Goal: Find specific page/section: Find specific page/section

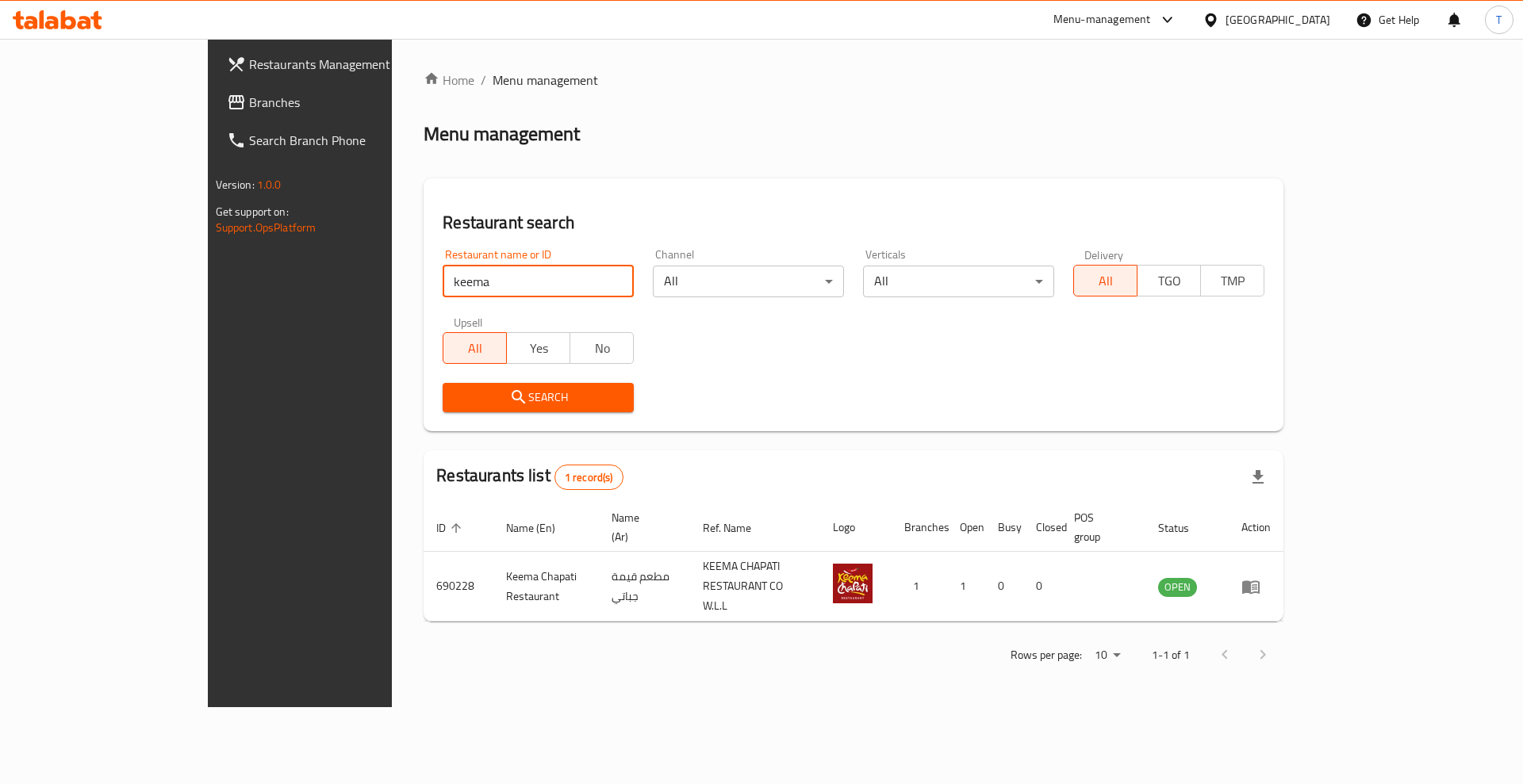
click at [392, 287] on div "Home / Menu management Menu management Restaurant search Restaurant name or ID …" at bounding box center [853, 373] width 923 height 668
type input "e"
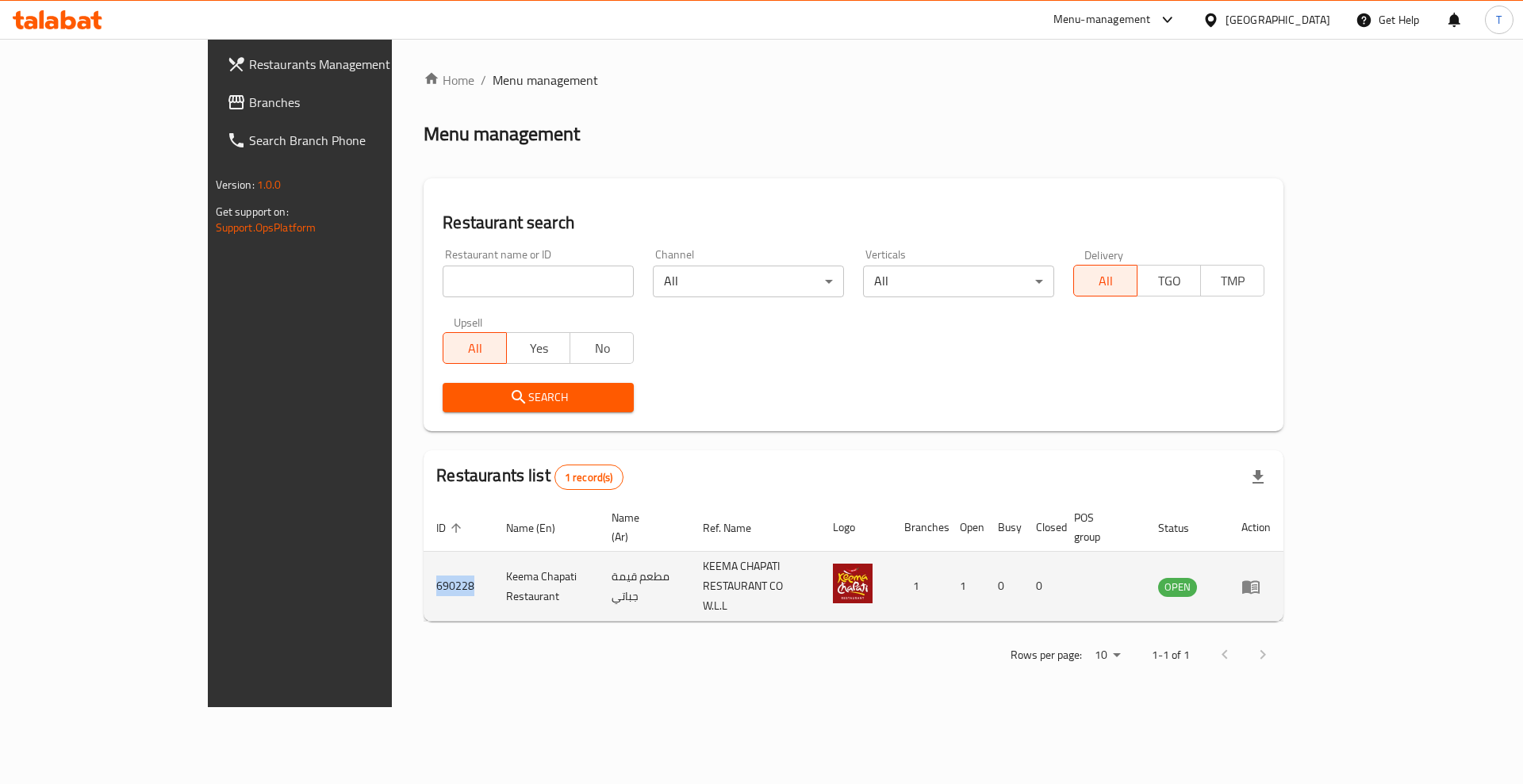
drag, startPoint x: 348, startPoint y: 569, endPoint x: 298, endPoint y: 569, distance: 50.0
click at [424, 569] on td "690228" at bounding box center [458, 586] width 69 height 69
copy td "690228"
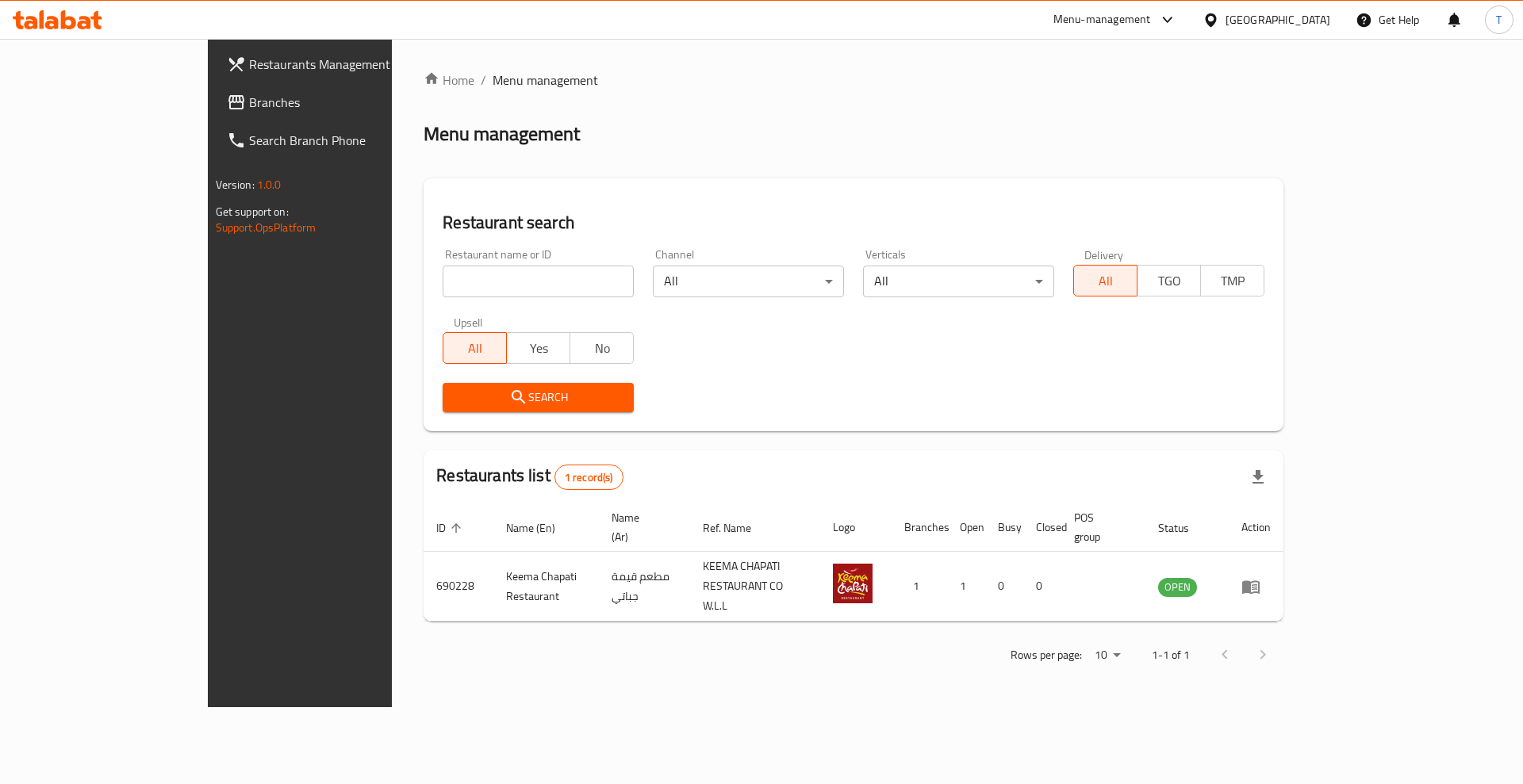
click at [442, 263] on div "Restaurant name or ID Restaurant name or ID" at bounding box center [538, 273] width 191 height 48
click at [442, 274] on input "search" at bounding box center [538, 282] width 191 height 32
type input "tea time"
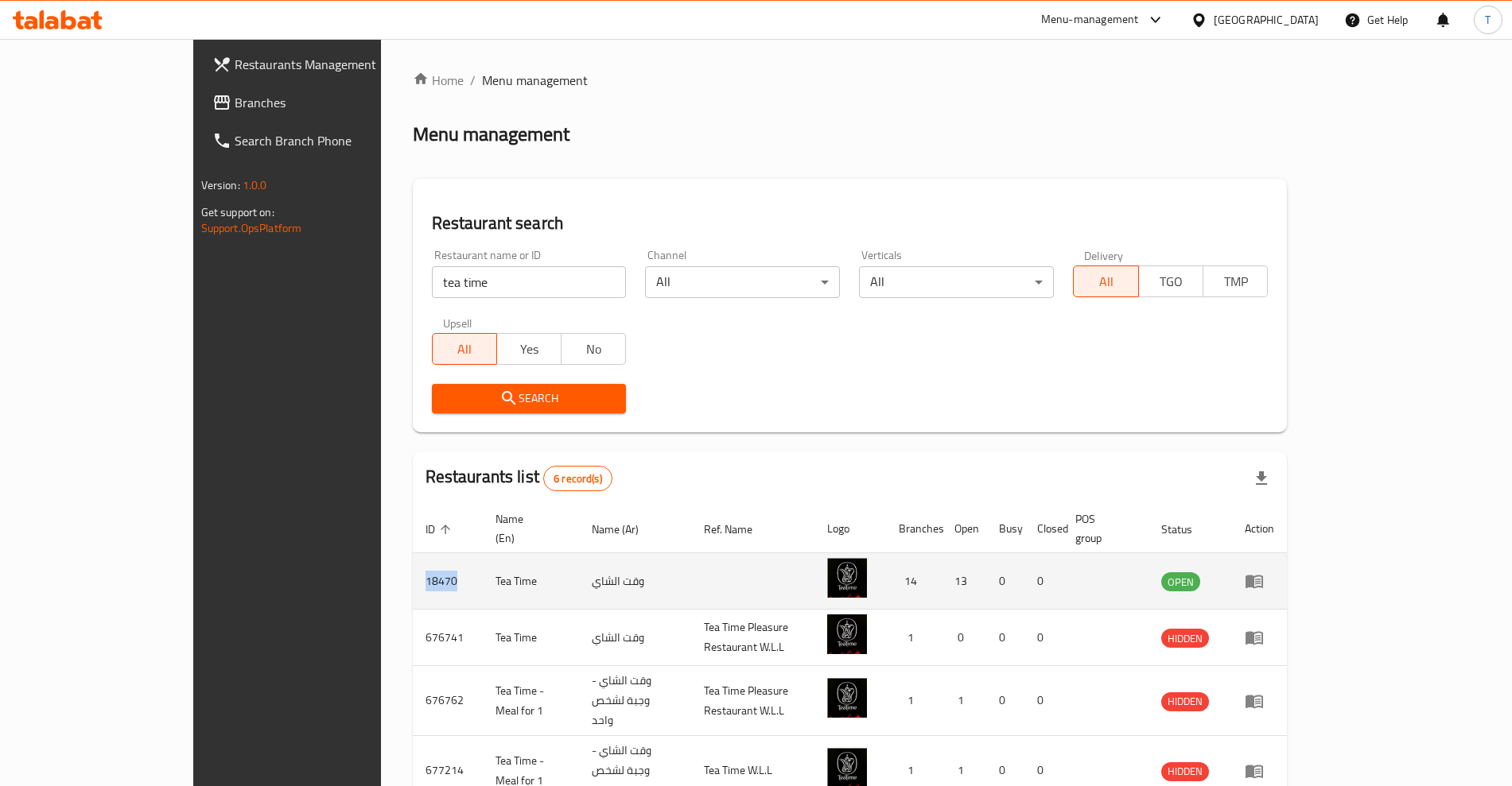
drag, startPoint x: 326, startPoint y: 566, endPoint x: 290, endPoint y: 566, distance: 36.0
click at [412, 566] on td "18470" at bounding box center [447, 581] width 70 height 56
copy td "18470"
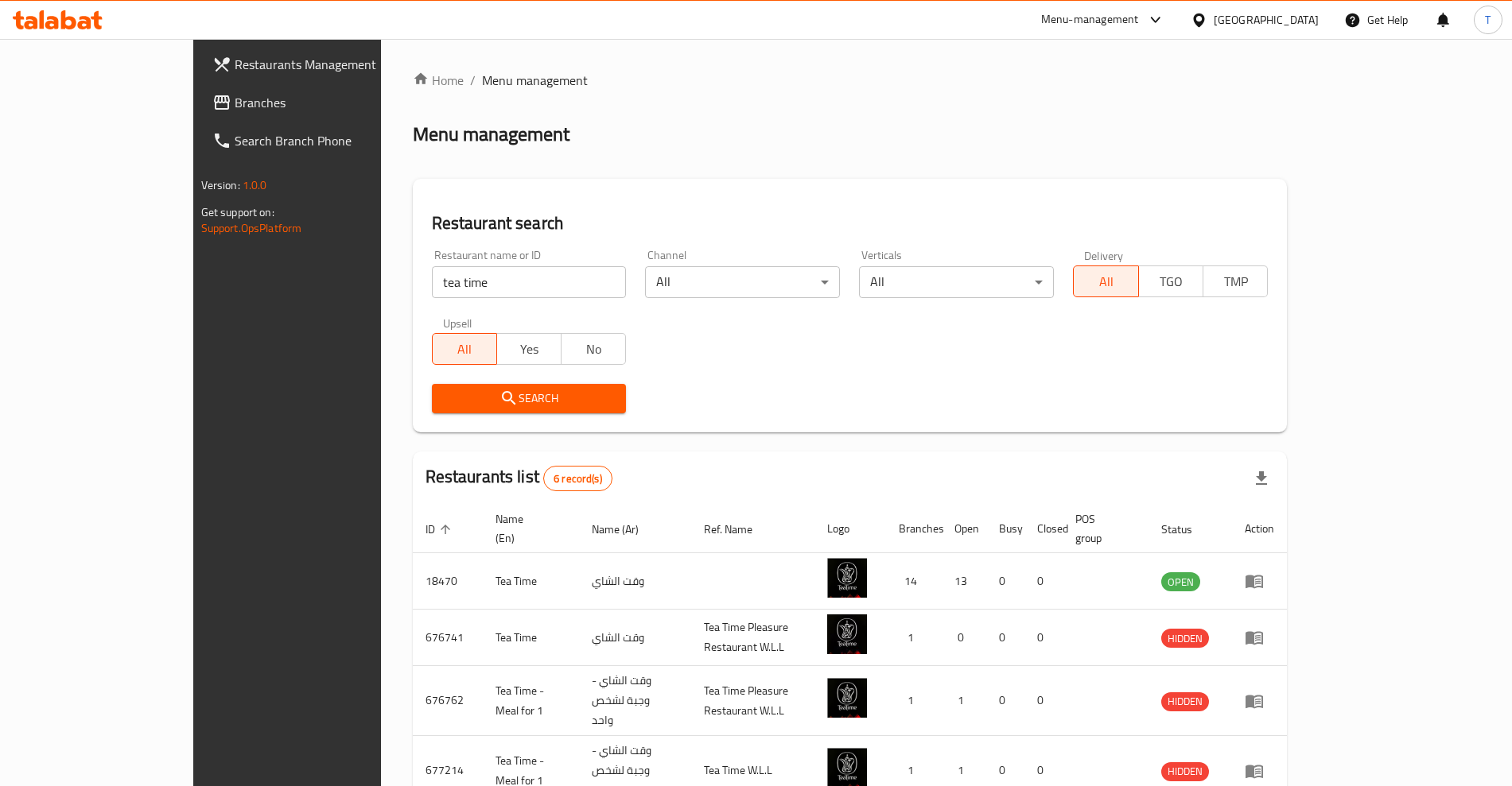
click at [695, 353] on div "Restaurant name or ID tea time Restaurant name or ID Channel All ​ Verticals Al…" at bounding box center [850, 331] width 856 height 183
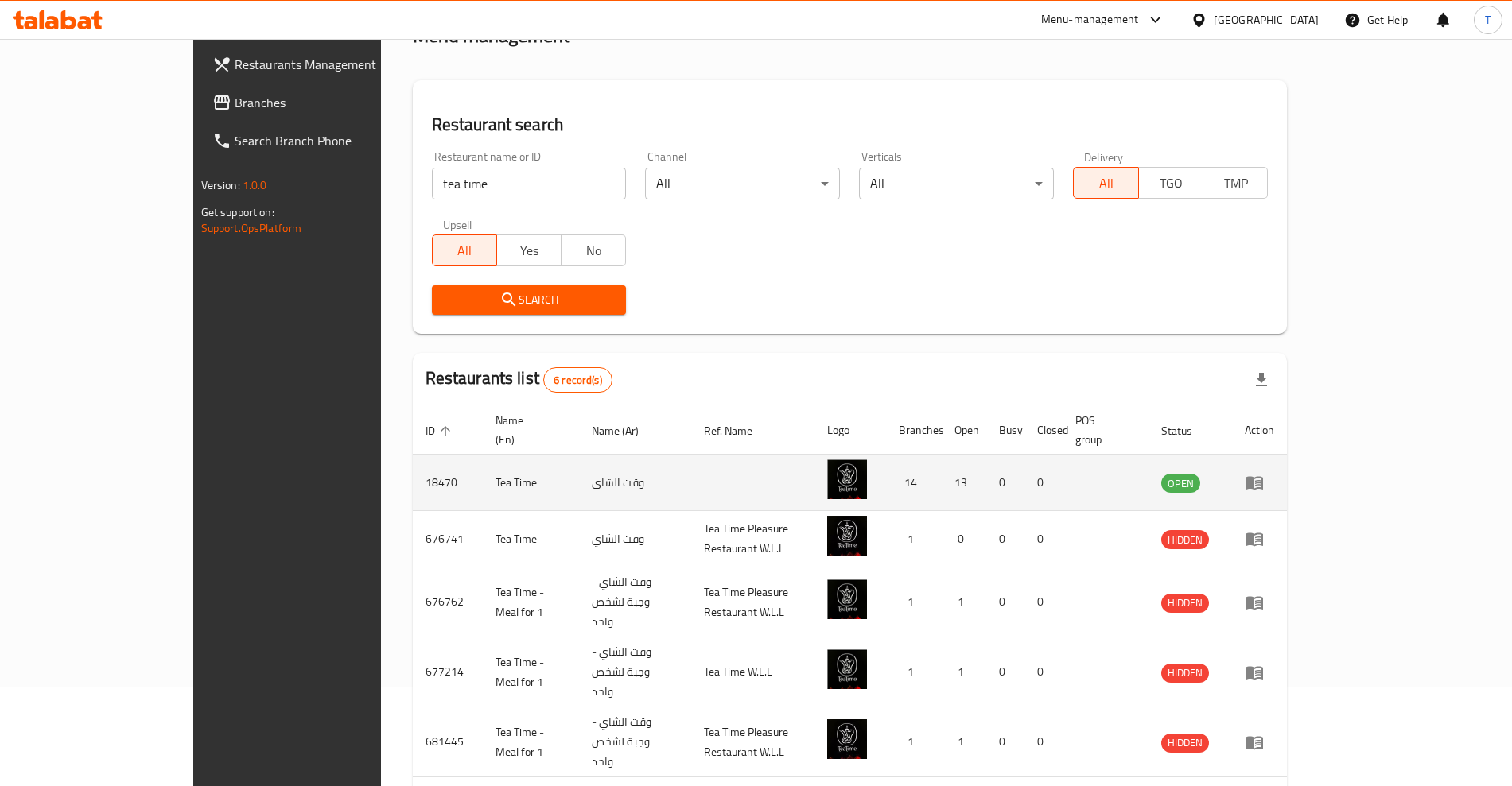
scroll to position [99, 0]
drag, startPoint x: 1201, startPoint y: 470, endPoint x: 295, endPoint y: 465, distance: 906.0
click at [412, 465] on tr "18470 Tea Time وقت الشاي 14 13 0 0 OPEN" at bounding box center [850, 482] width 875 height 56
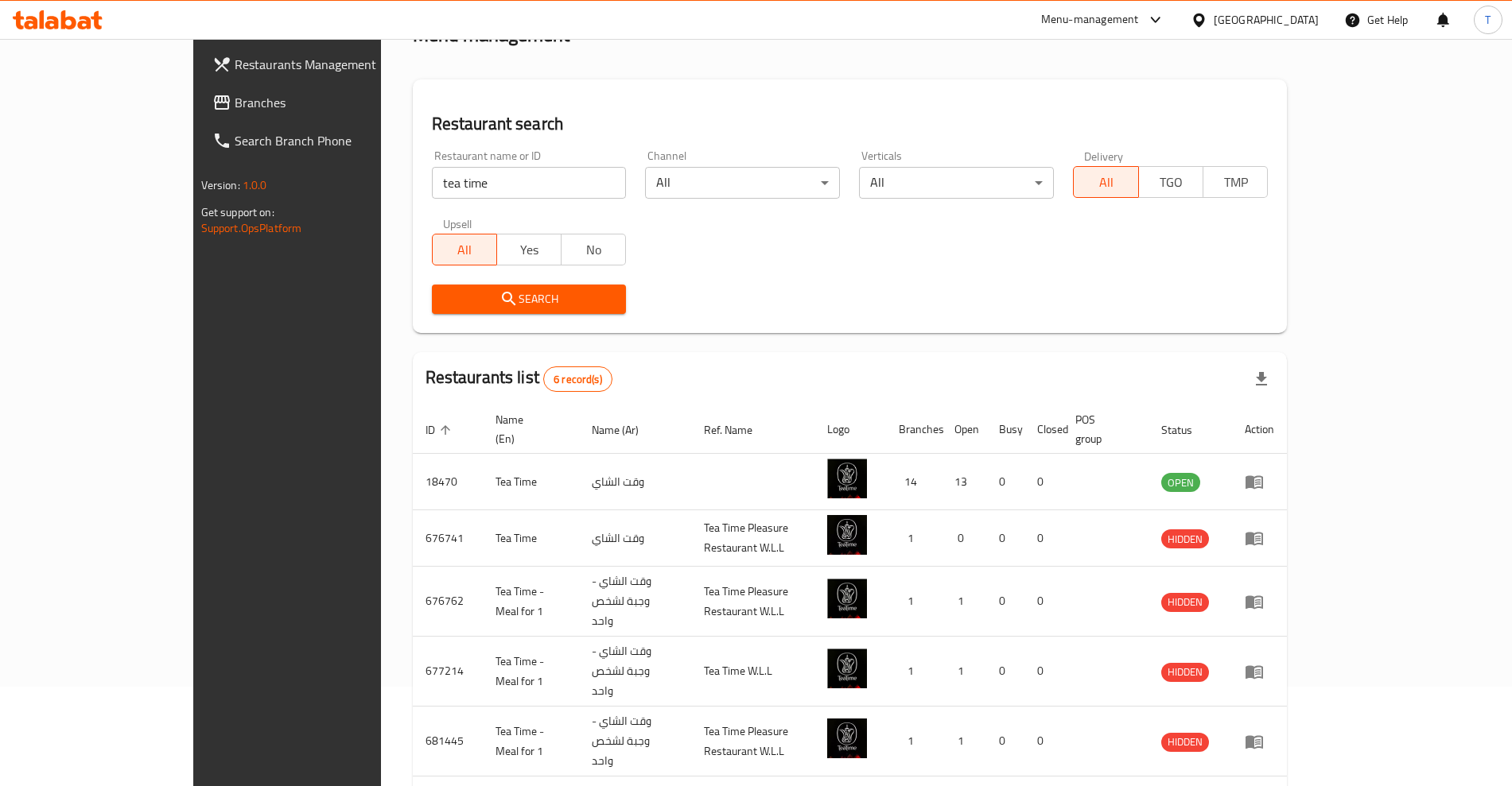
click at [757, 320] on div "Search" at bounding box center [850, 299] width 856 height 48
drag, startPoint x: 438, startPoint y: 178, endPoint x: 676, endPoint y: 178, distance: 238.0
click at [438, 178] on input "tea time" at bounding box center [529, 183] width 195 height 32
click at [713, 181] on body "​ Menu-management [GEOGRAPHIC_DATA] Get Help T Restaurants Management Branches …" at bounding box center [756, 313] width 1512 height 748
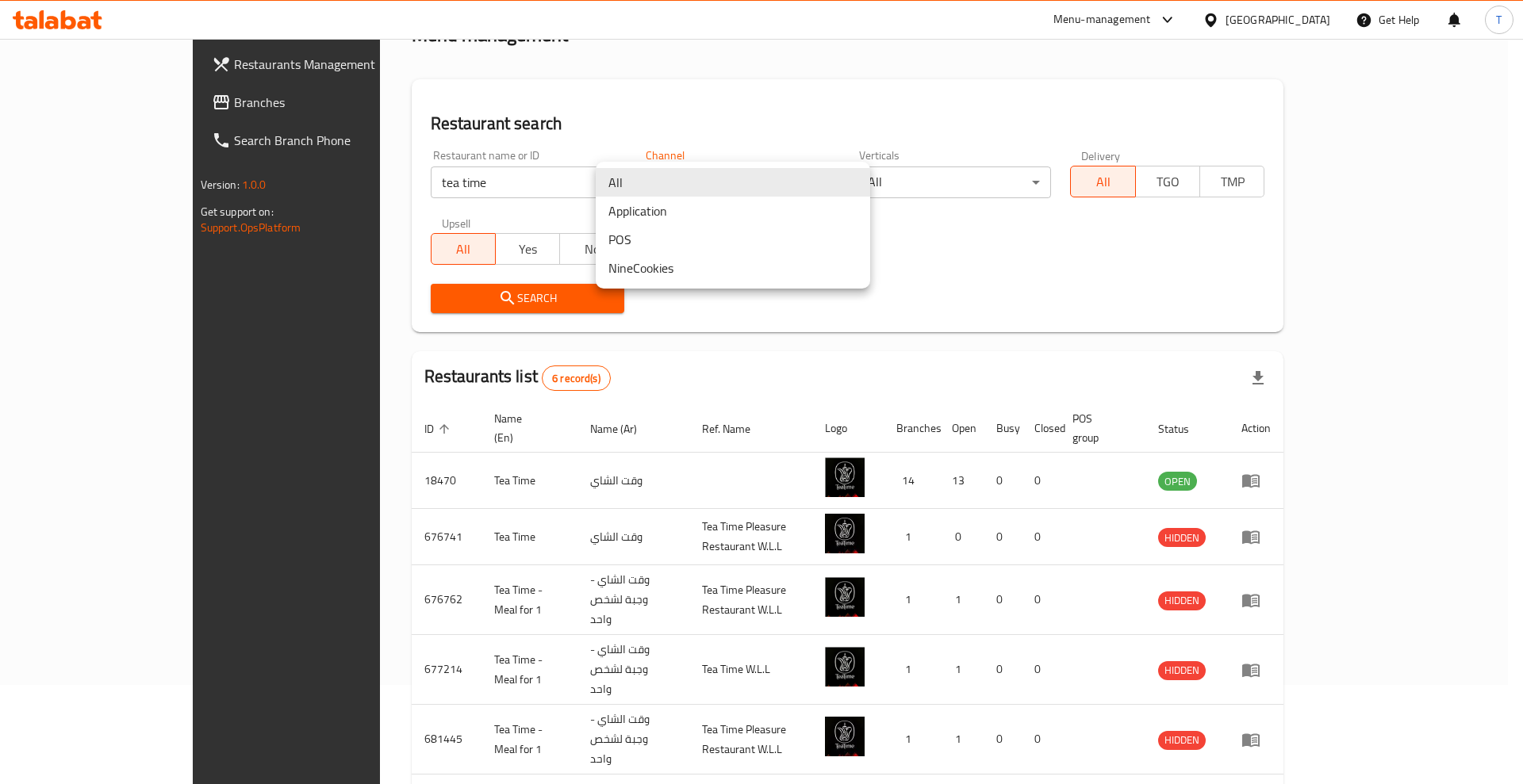
click at [710, 108] on div at bounding box center [761, 392] width 1523 height 784
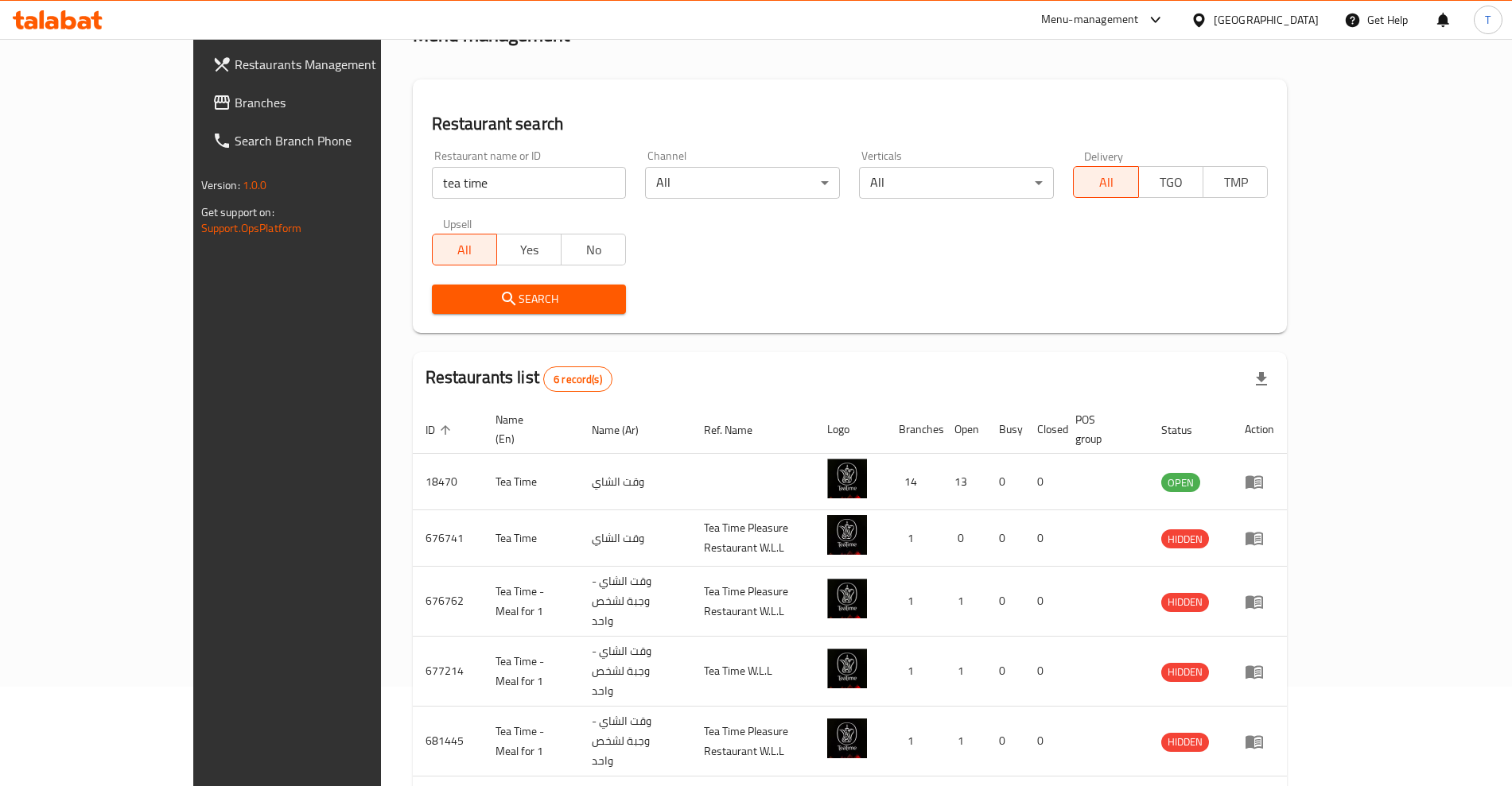
click at [484, 199] on div "Restaurant name or ID tea time Restaurant name or ID" at bounding box center [529, 175] width 214 height 68
click at [437, 186] on input "tea time" at bounding box center [529, 183] width 195 height 32
drag, startPoint x: 771, startPoint y: 269, endPoint x: 659, endPoint y: 238, distance: 116.2
click at [771, 269] on div "Restaurant name or ID tea time Restaurant name or ID Channel All ​ Verticals Al…" at bounding box center [850, 232] width 856 height 183
click at [490, 194] on input "tea time" at bounding box center [529, 183] width 195 height 32
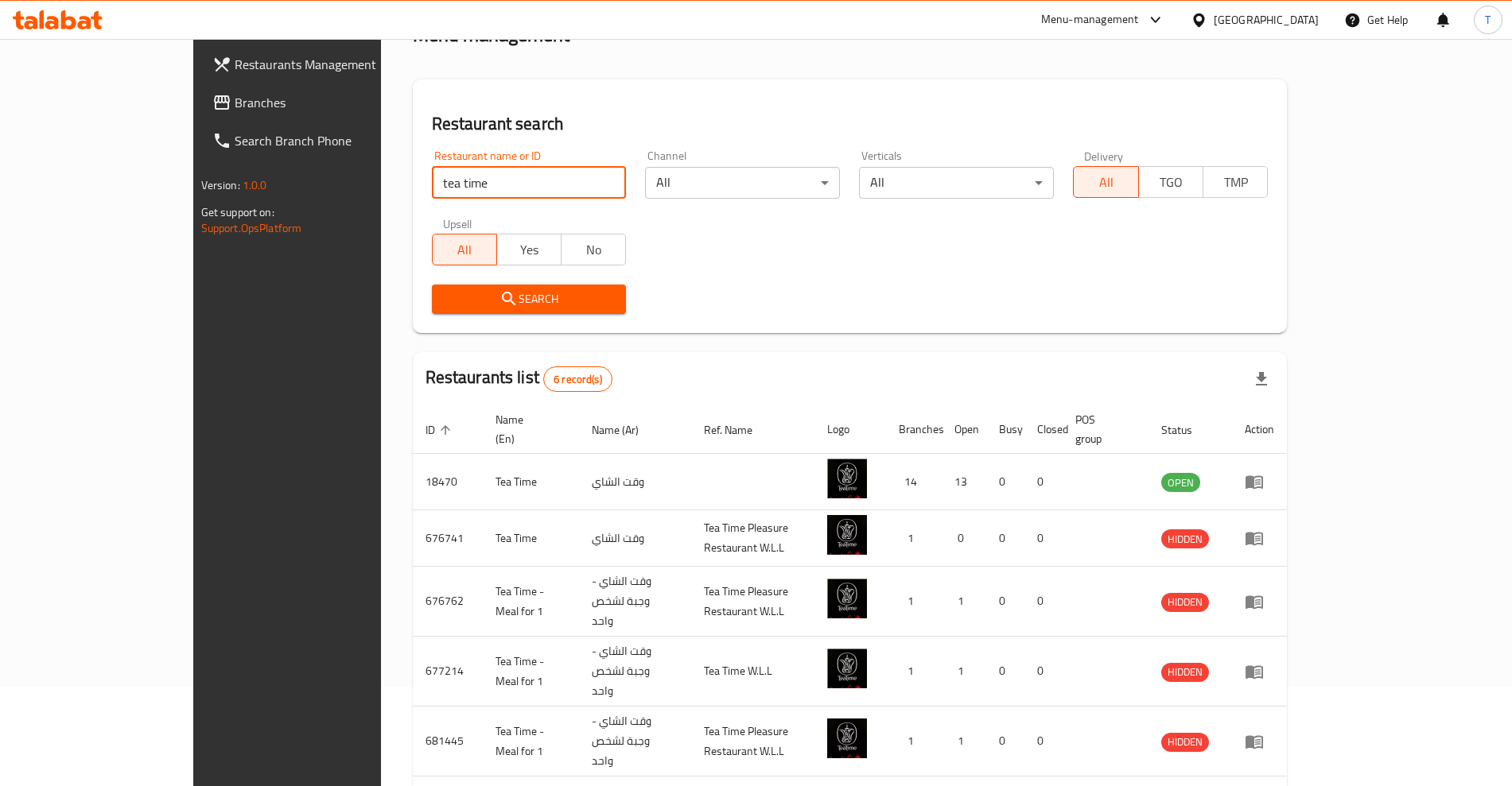
click at [831, 308] on div "Search" at bounding box center [850, 299] width 856 height 48
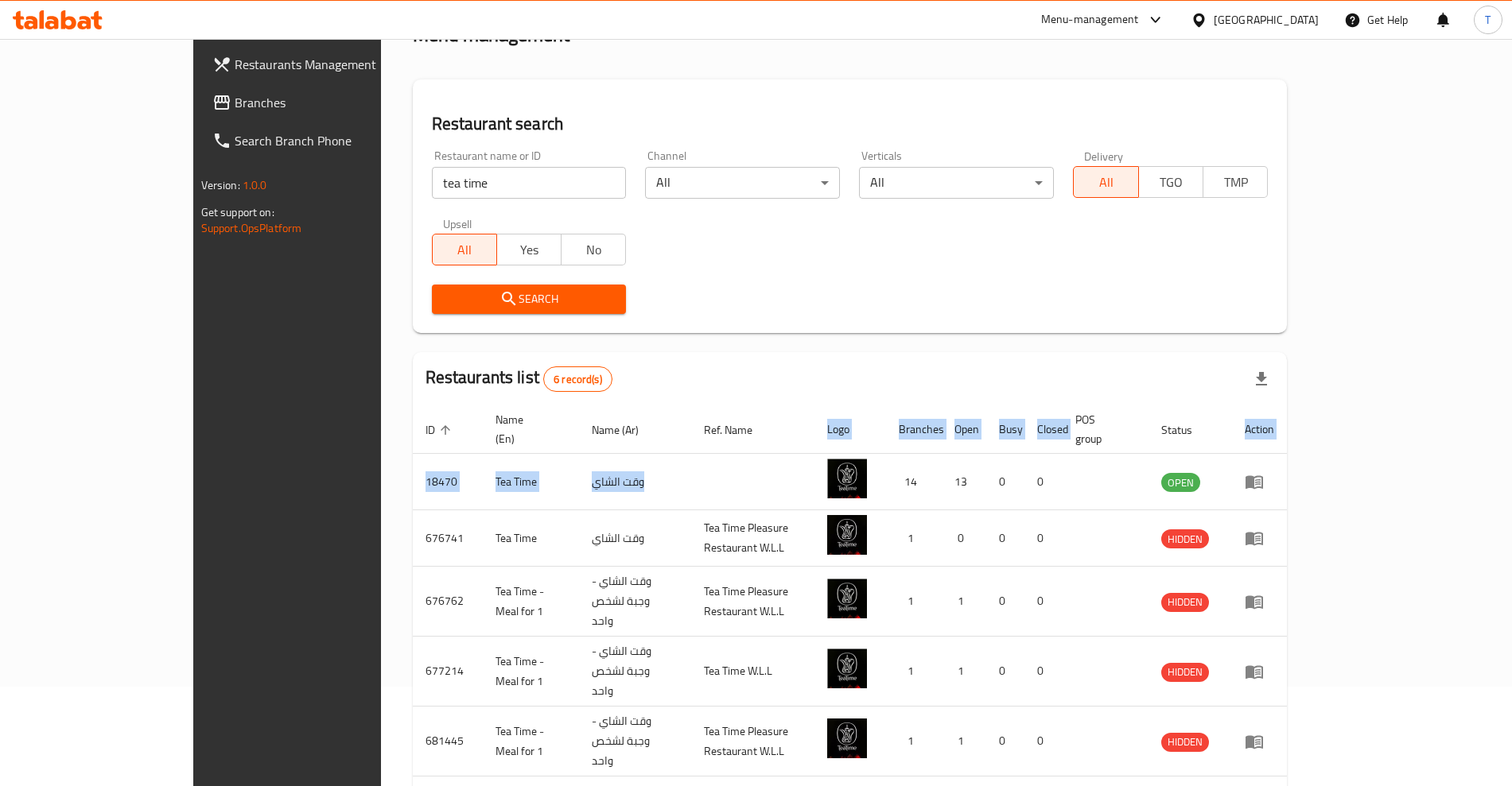
drag, startPoint x: 597, startPoint y: 466, endPoint x: 281, endPoint y: 458, distance: 316.1
click at [381, 458] on div "Home / Menu management Menu management Restaurant search Restaurant name or ID …" at bounding box center [850, 435] width 938 height 993
click at [619, 378] on div "Restaurants list 6 record(s)" at bounding box center [850, 379] width 875 height 54
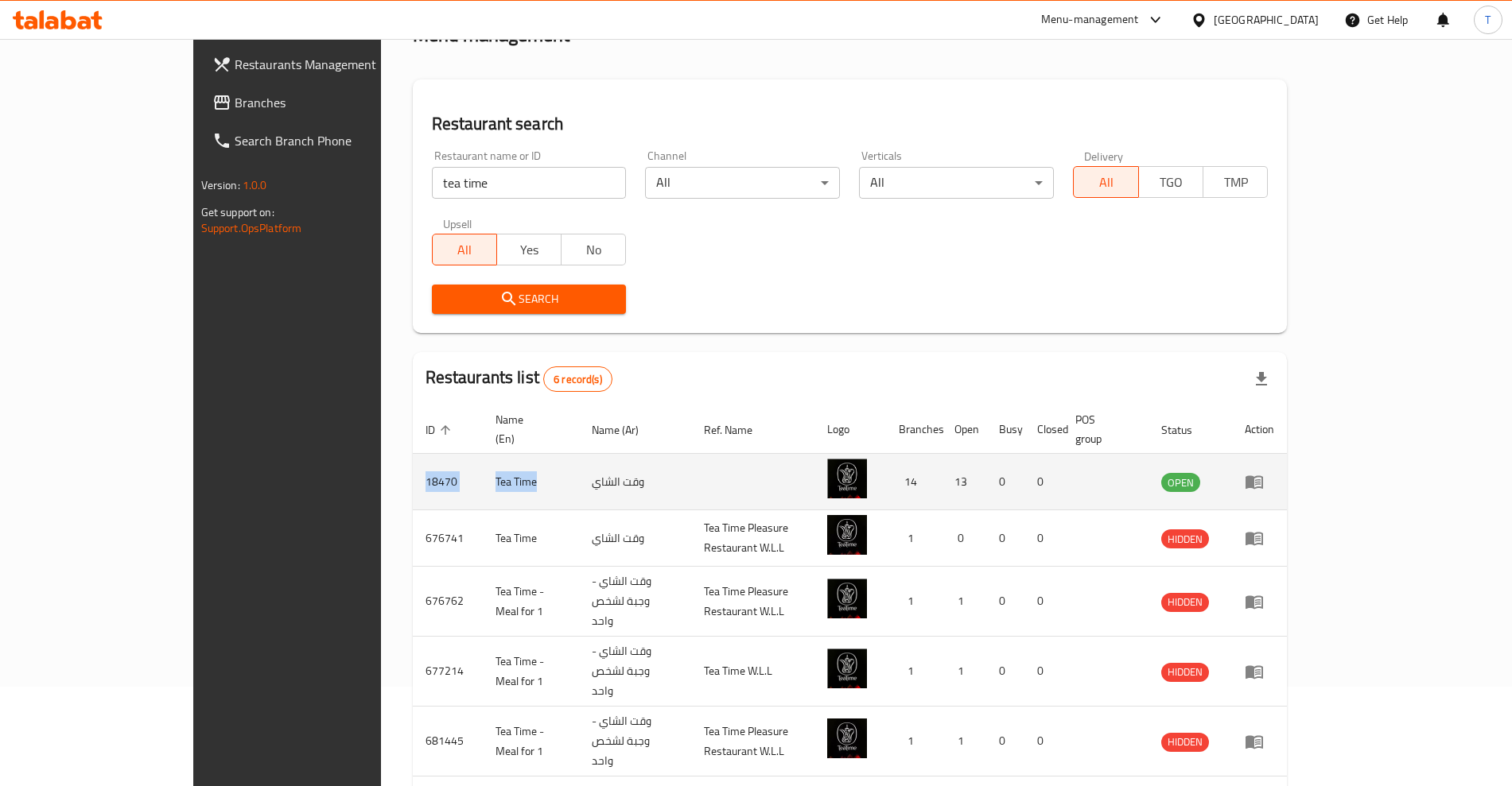
drag, startPoint x: 412, startPoint y: 461, endPoint x: 295, endPoint y: 463, distance: 117.0
click at [412, 463] on tr "18470 Tea Time وقت الشاي 14 13 0 0 OPEN" at bounding box center [850, 482] width 875 height 56
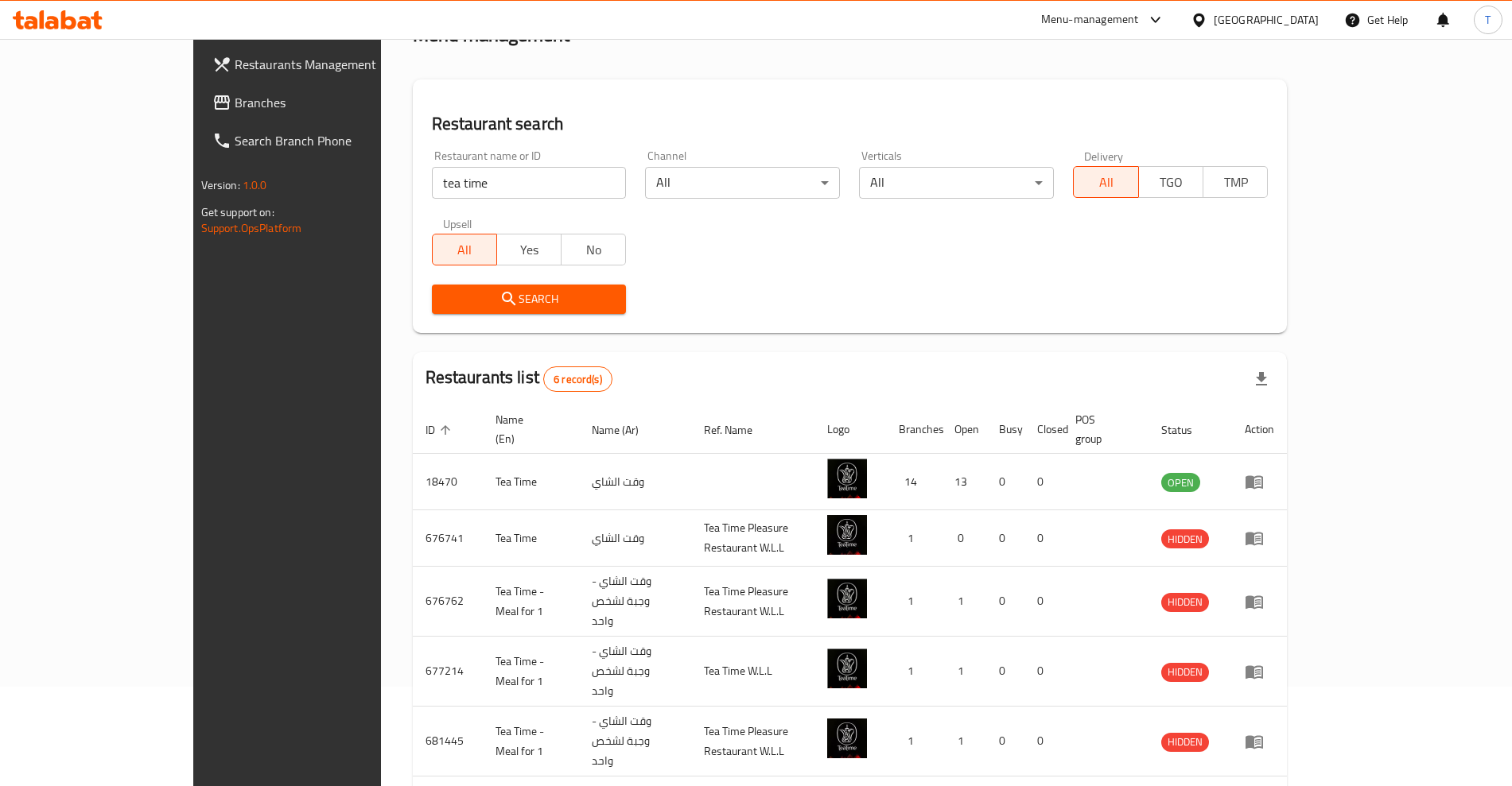
click at [730, 266] on div "Restaurant name or ID tea time Restaurant name or ID Channel All ​ Verticals Al…" at bounding box center [850, 232] width 856 height 183
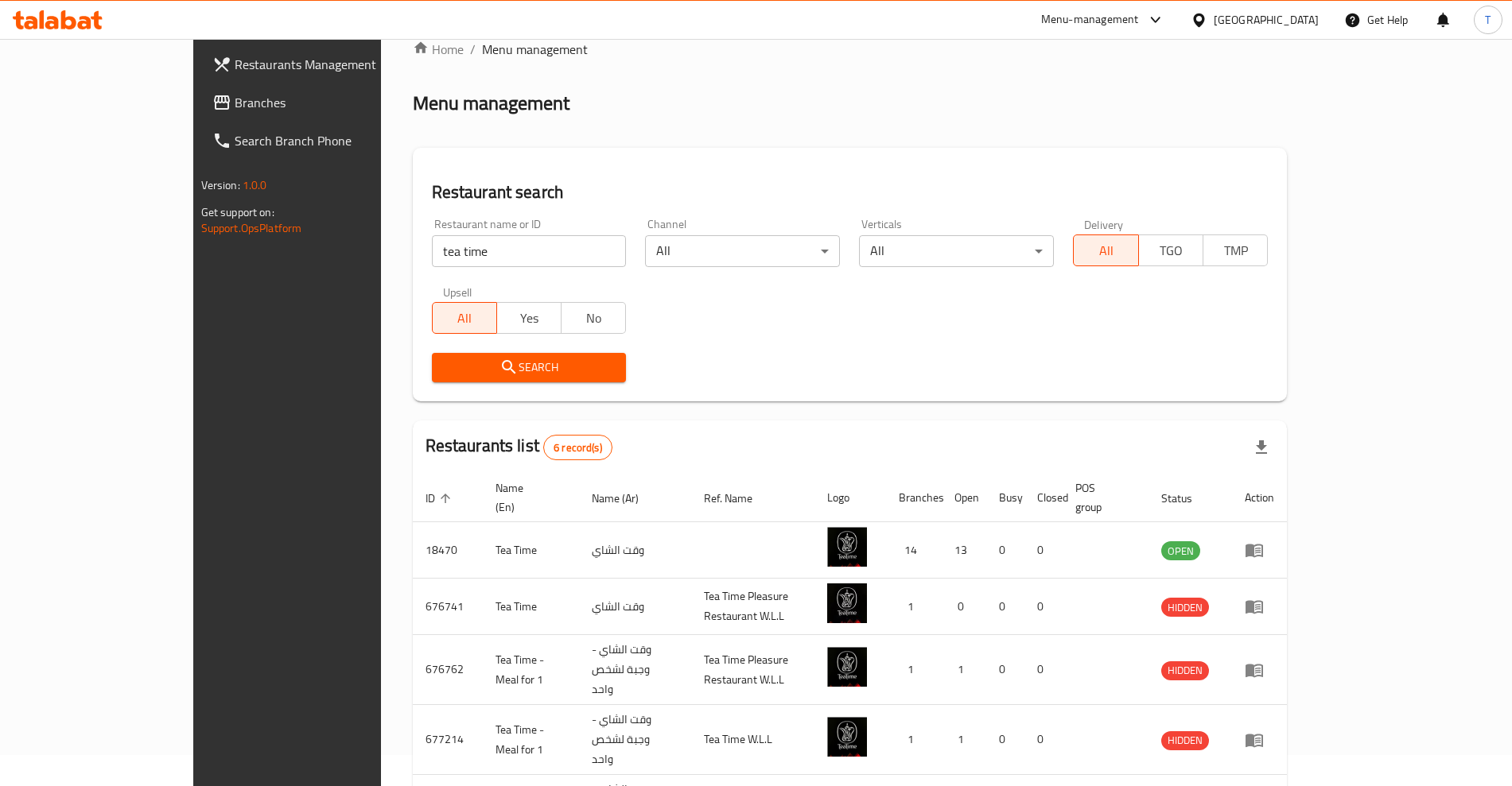
scroll to position [0, 0]
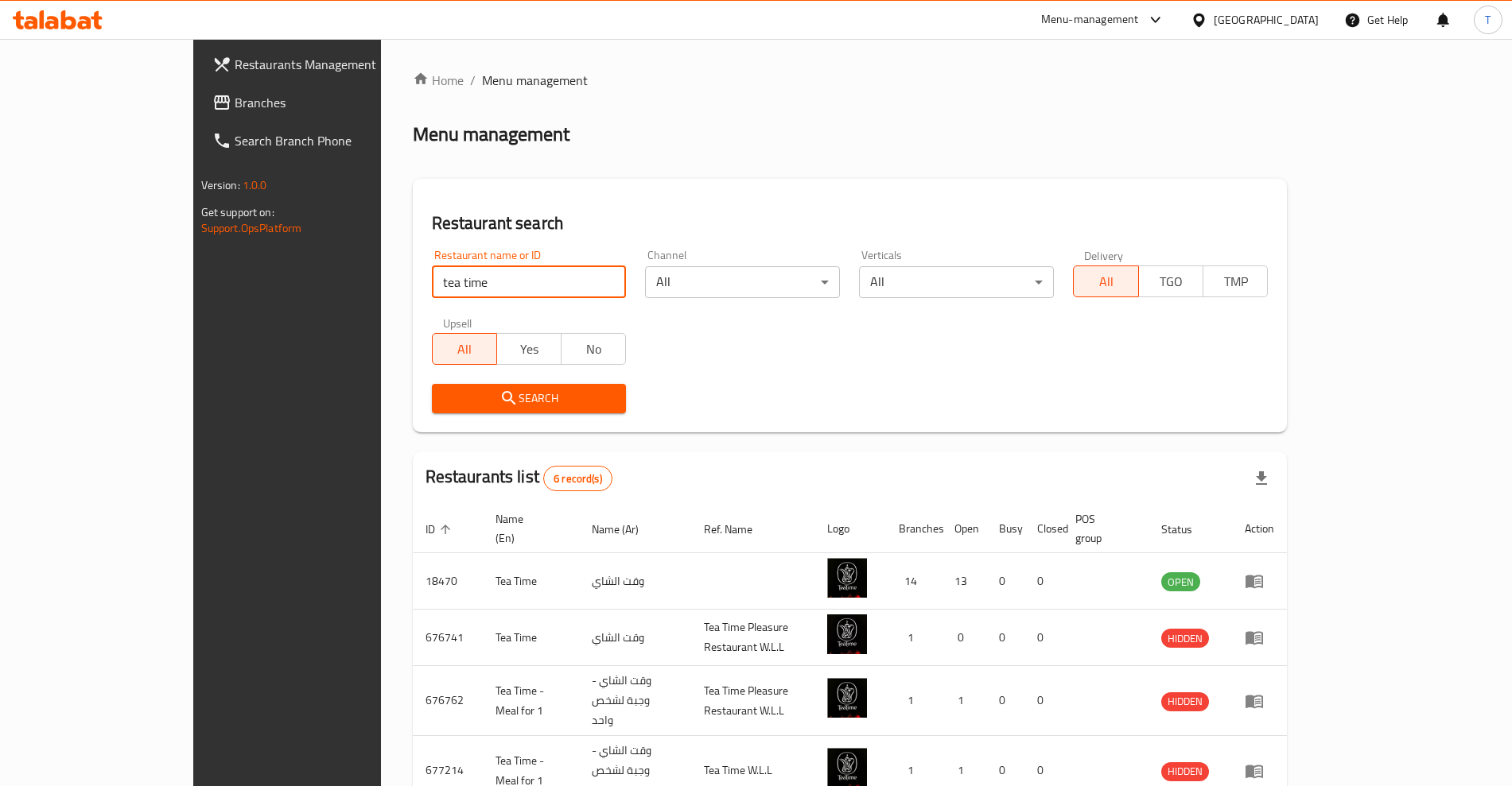
drag, startPoint x: 405, startPoint y: 281, endPoint x: 296, endPoint y: 278, distance: 109.0
click at [422, 278] on div "Restaurant name or ID tea time Restaurant name or ID" at bounding box center [529, 274] width 214 height 68
